Goal: Check status: Check status

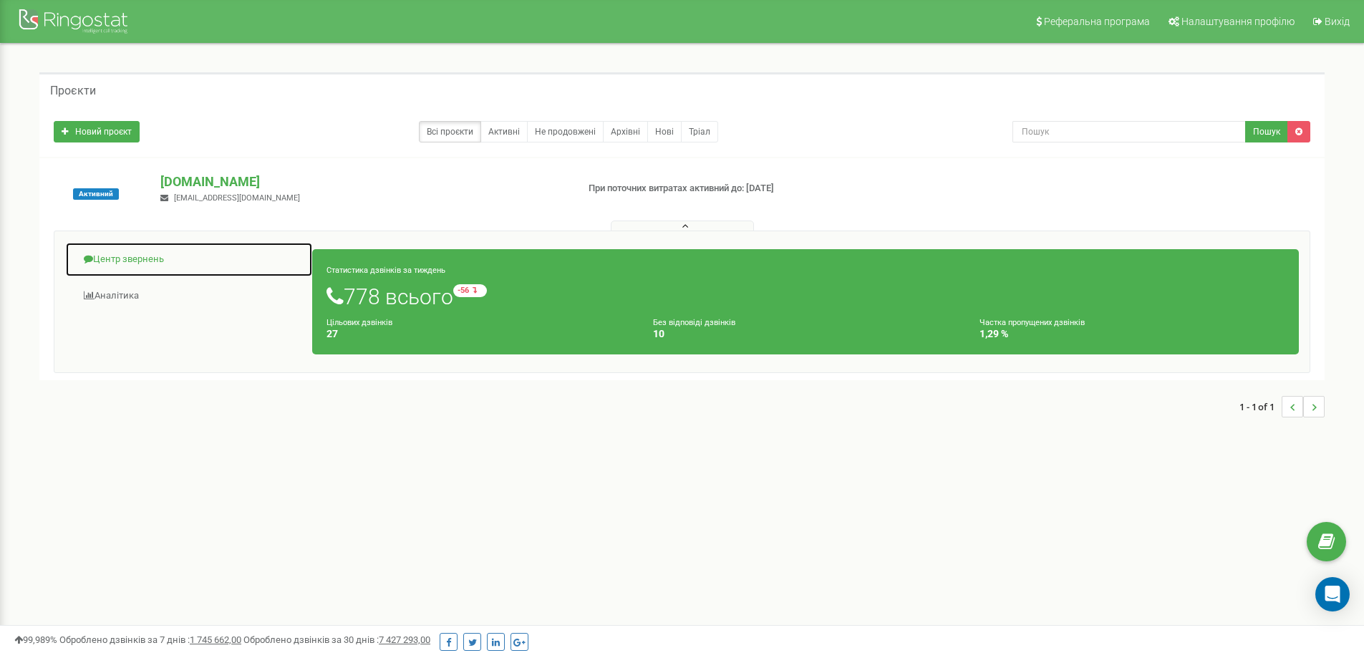
click at [127, 261] on link "Центр звернень" at bounding box center [189, 259] width 248 height 35
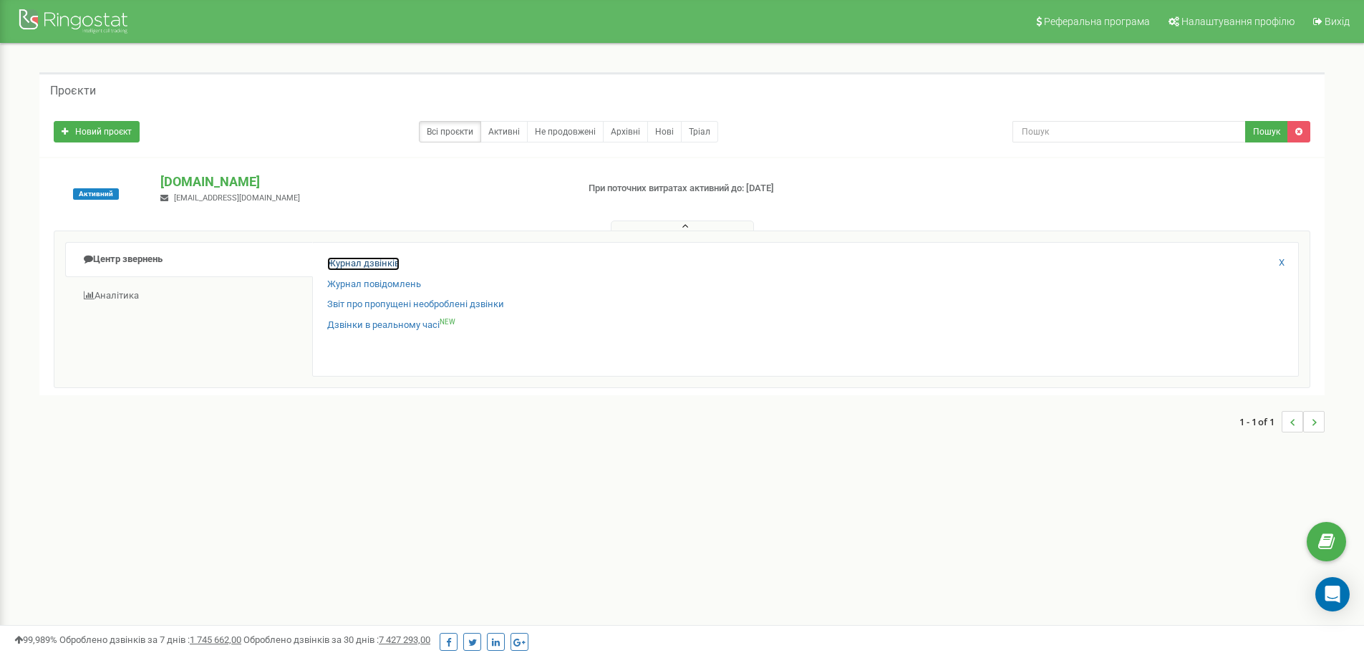
click at [367, 265] on link "Журнал дзвінків" at bounding box center [363, 264] width 72 height 14
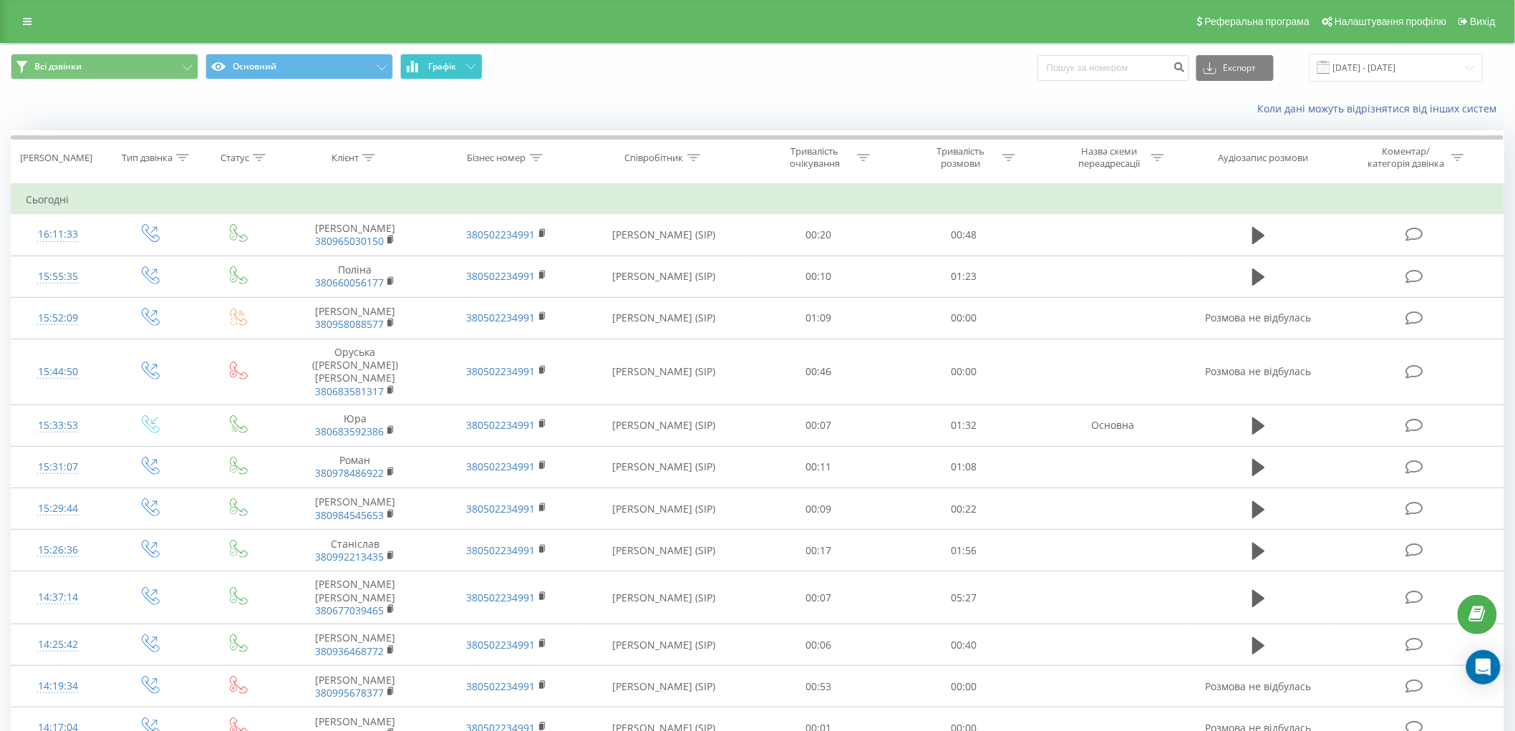
click at [466, 67] on icon at bounding box center [471, 66] width 10 height 5
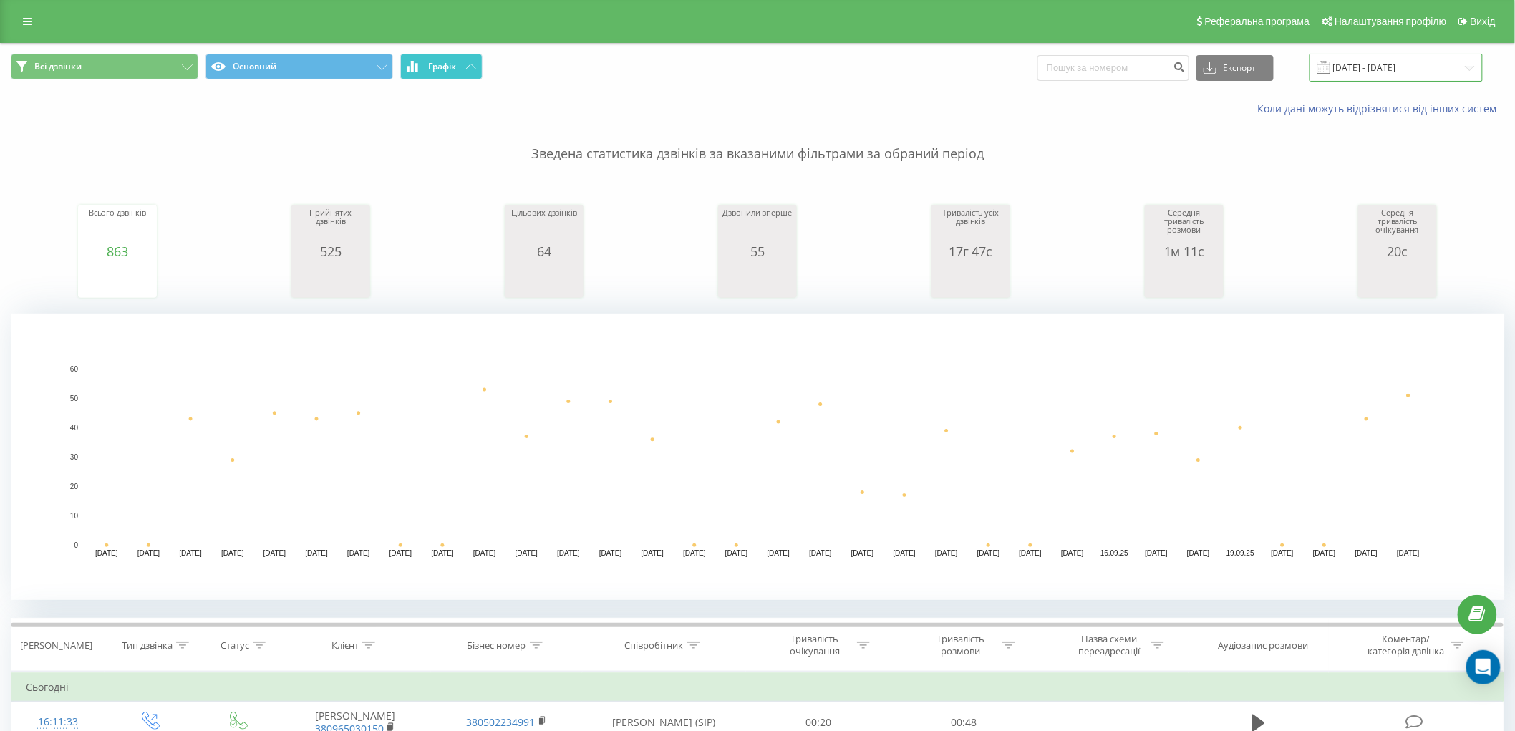
click at [1433, 61] on input "23.08.2025 - 23.09.2025" at bounding box center [1396, 68] width 173 height 28
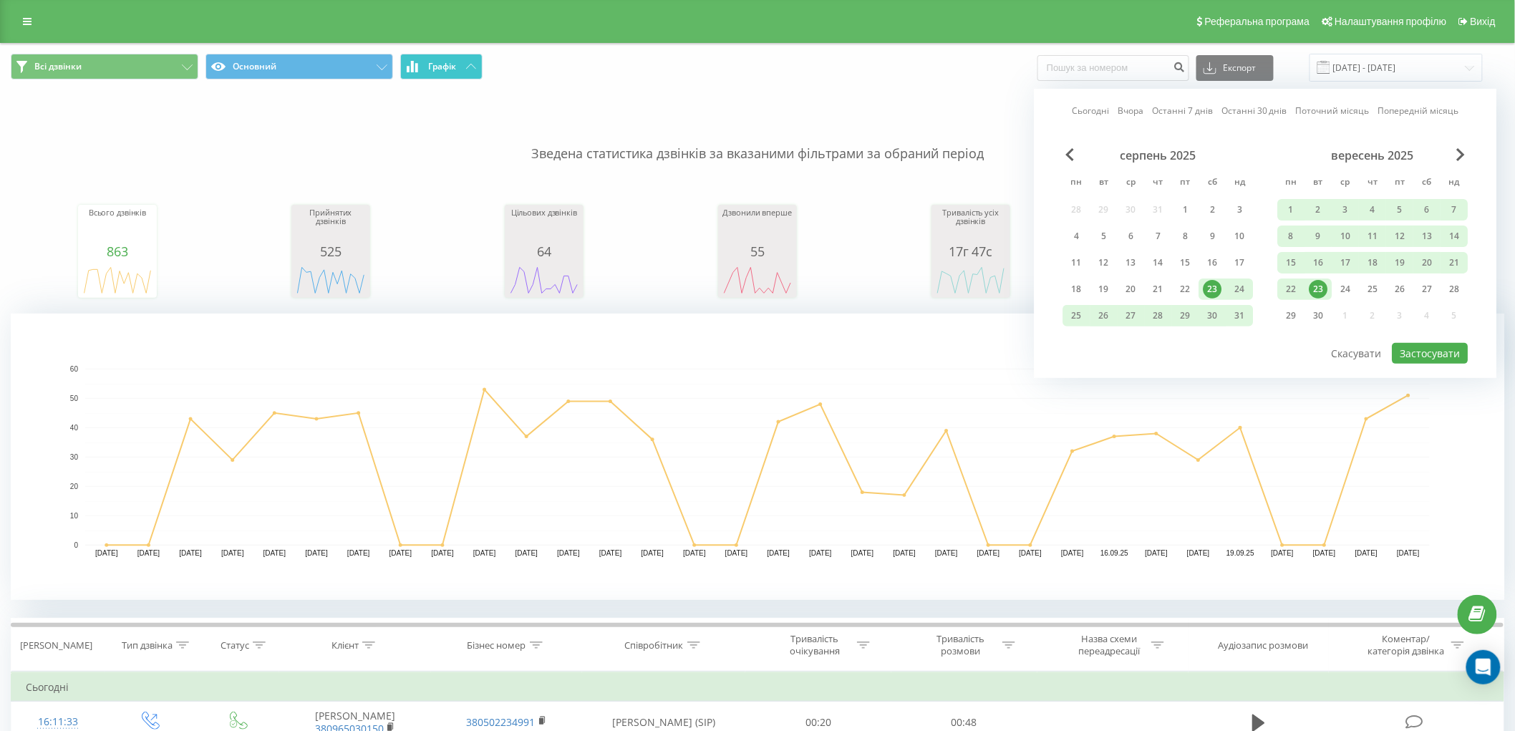
click at [1315, 292] on div "23" at bounding box center [1319, 289] width 19 height 19
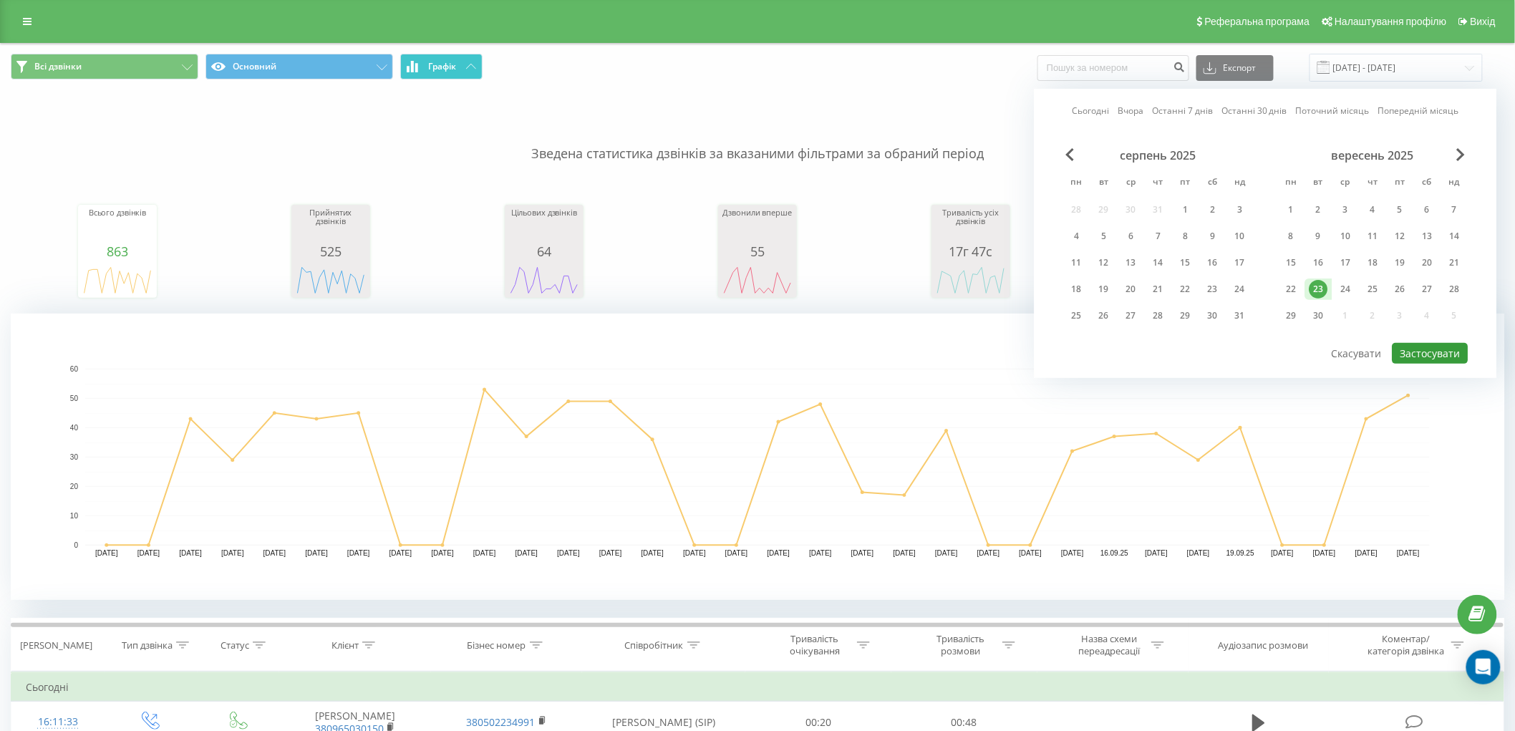
click at [1436, 347] on button "Застосувати" at bounding box center [1431, 353] width 76 height 21
type input "23.09.2025 - 23.09.2025"
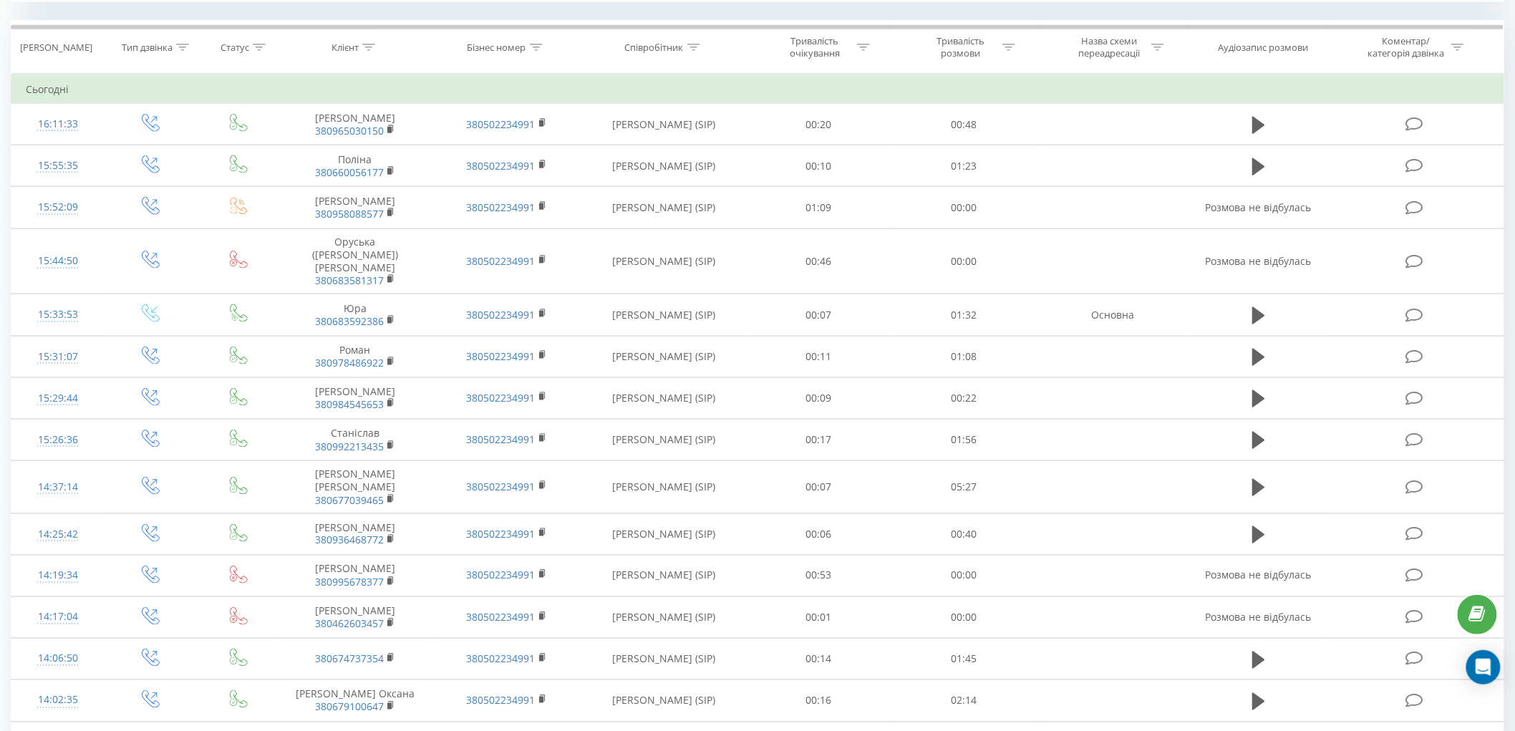
scroll to position [636, 0]
